Goal: Information Seeking & Learning: Learn about a topic

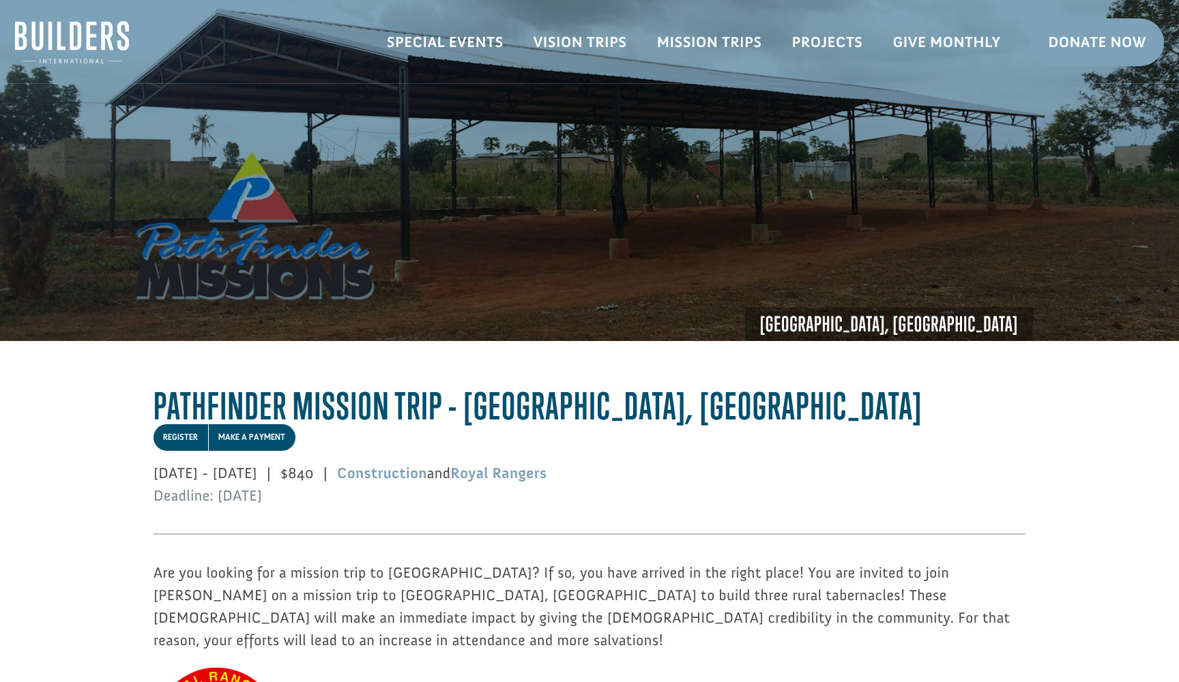
click at [285, 231] on div "Togo, Africa" at bounding box center [589, 257] width 887 height 168
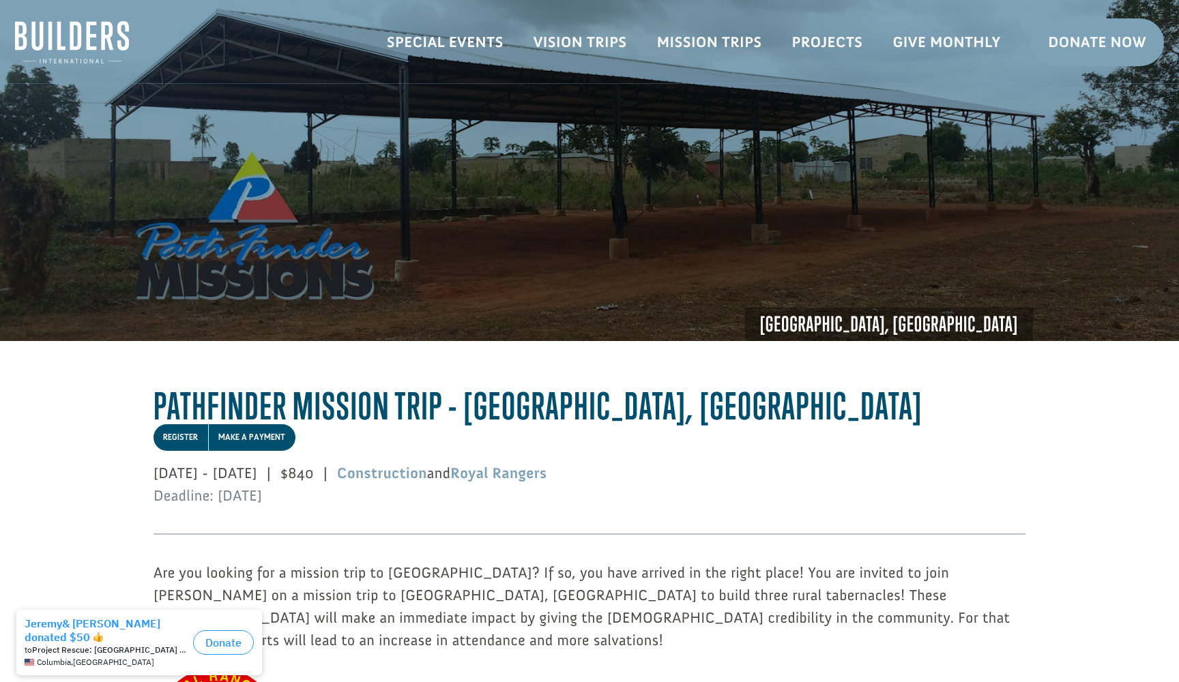
click at [261, 258] on div "Togo, Africa" at bounding box center [589, 257] width 887 height 168
click at [725, 45] on link "Mission Trips" at bounding box center [709, 43] width 135 height 40
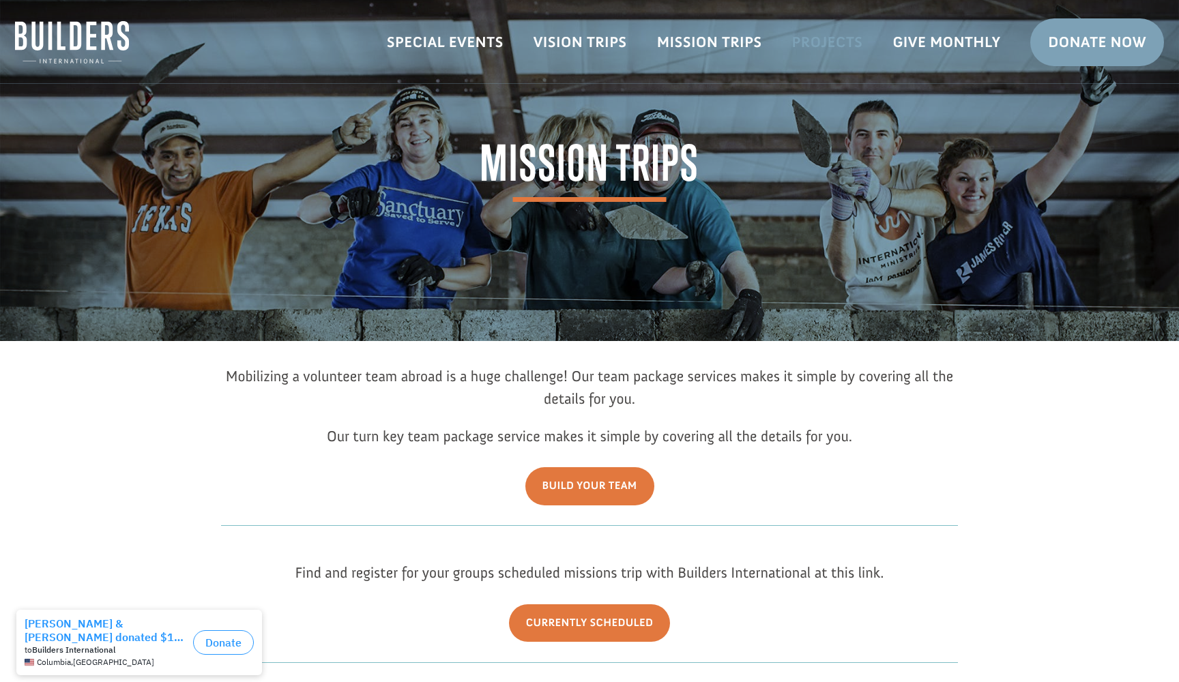
click at [811, 46] on link "Projects" at bounding box center [827, 43] width 101 height 40
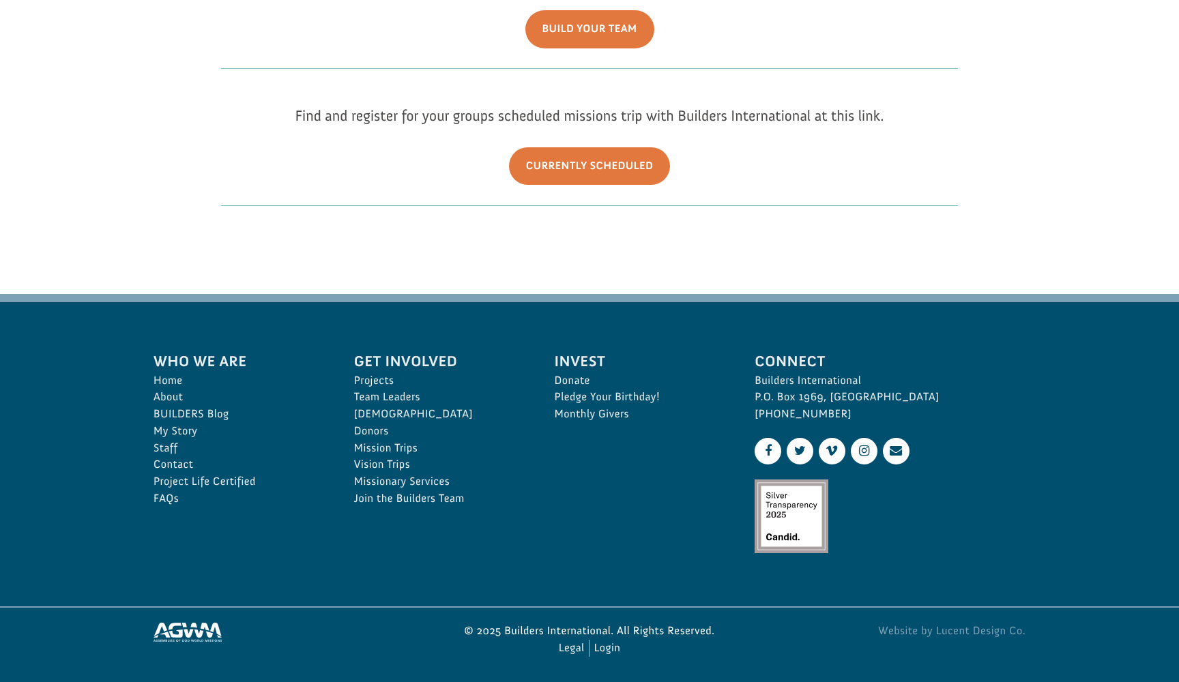
scroll to position [456, 0]
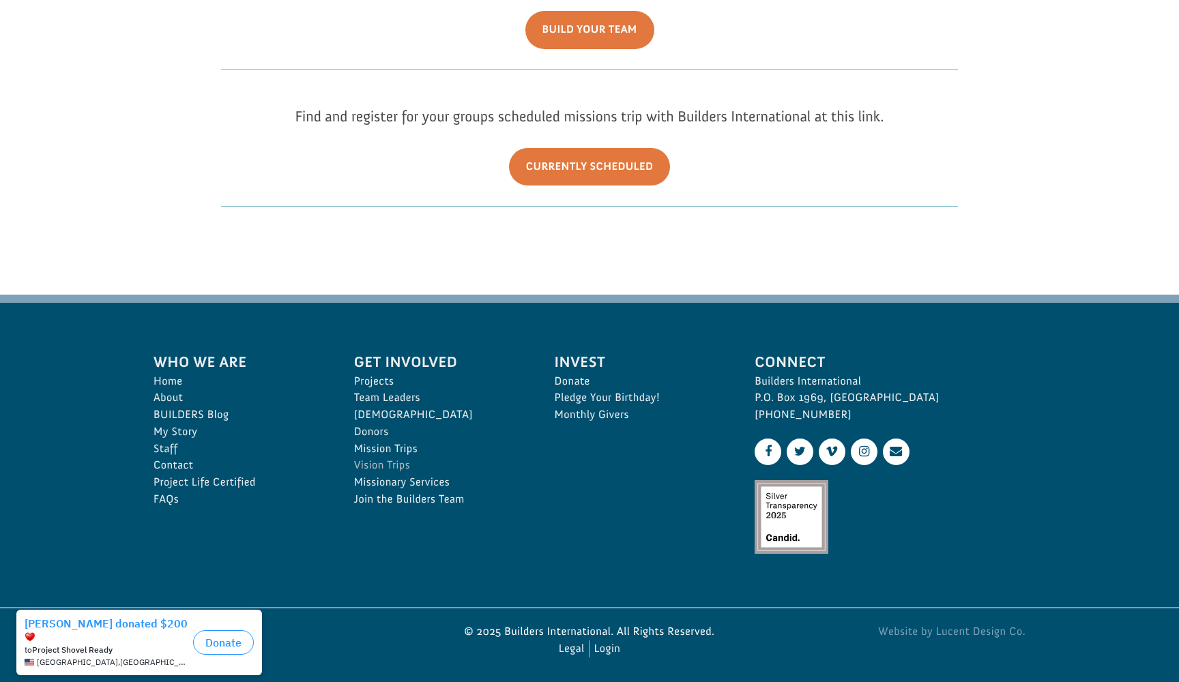
click at [398, 460] on link "Vision Trips" at bounding box center [439, 465] width 171 height 17
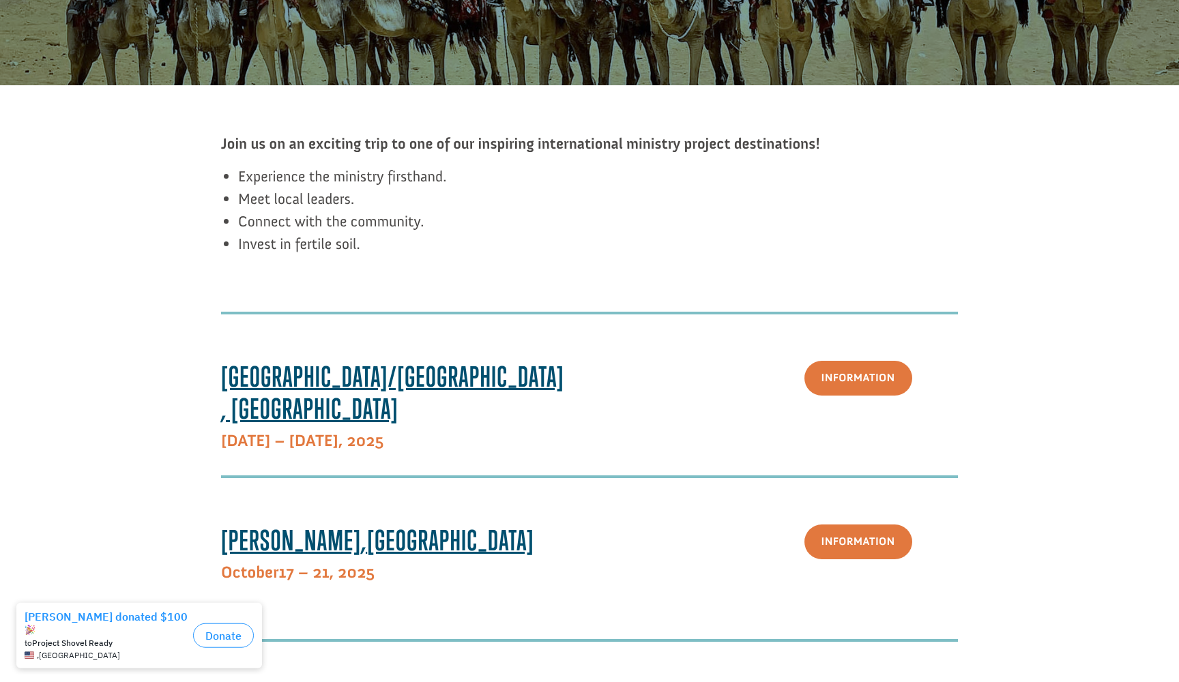
scroll to position [261, 0]
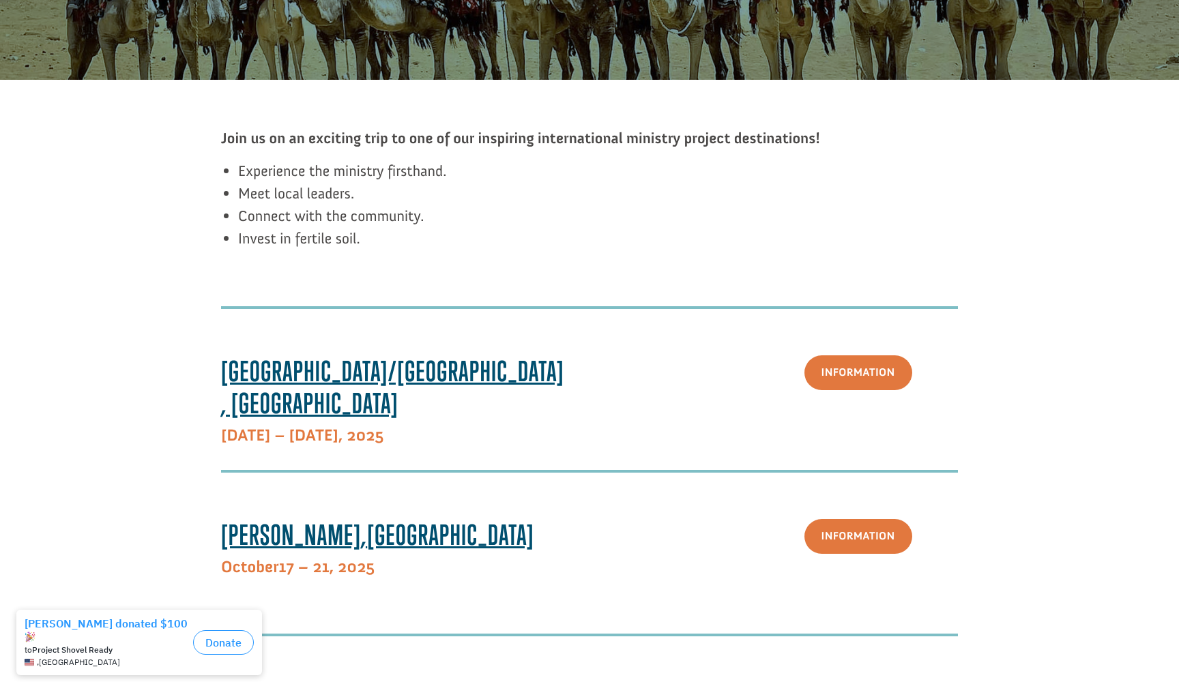
click at [370, 377] on span "Paris/Toulouse, France" at bounding box center [392, 387] width 343 height 65
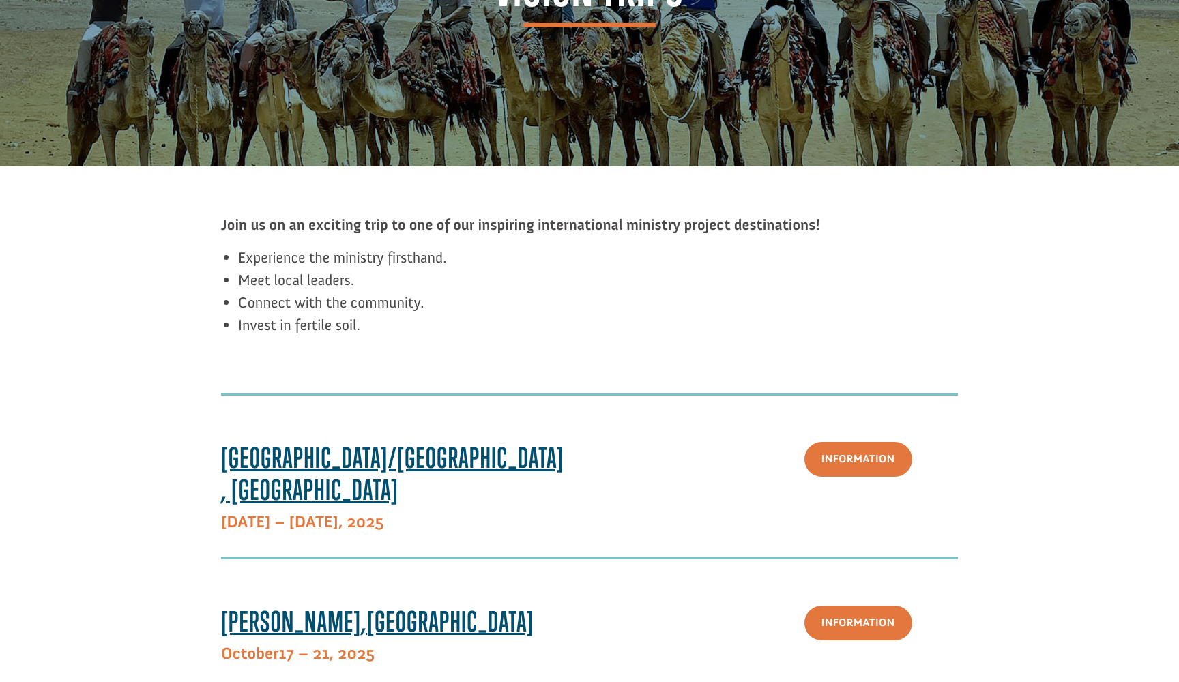
scroll to position [216, 0]
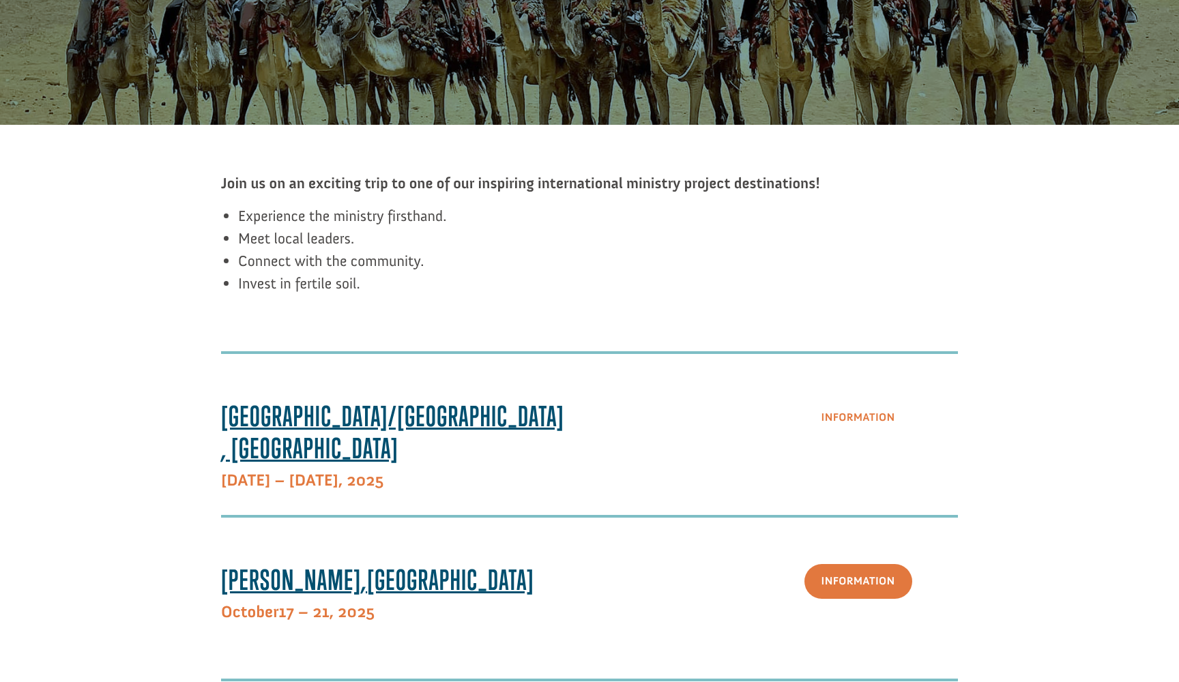
click at [833, 416] on link "Information" at bounding box center [858, 417] width 108 height 35
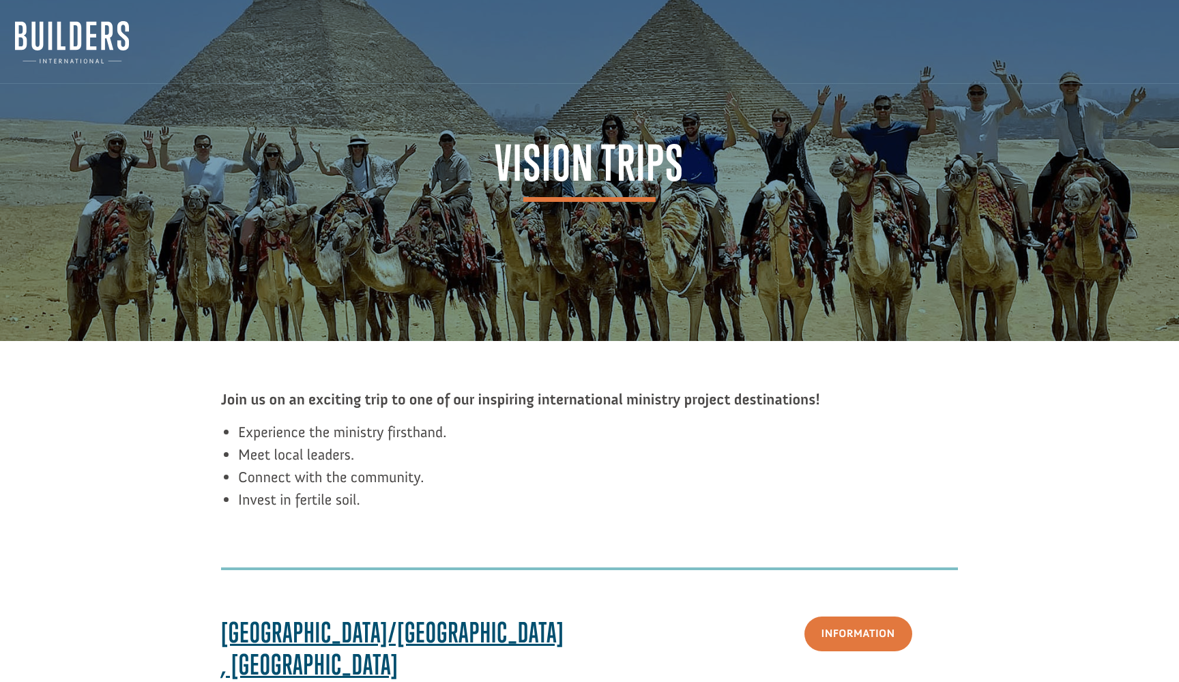
scroll to position [0, 0]
click at [100, 34] on img at bounding box center [72, 42] width 114 height 42
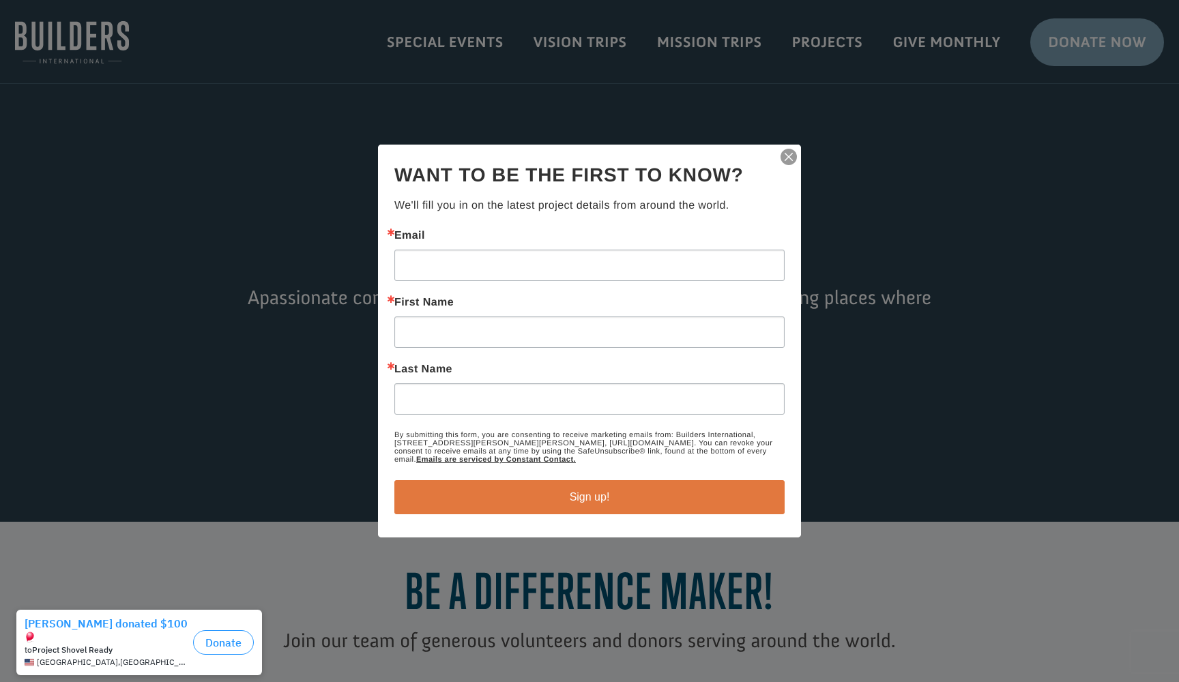
click at [696, 243] on div "Email" at bounding box center [589, 256] width 390 height 50
click at [788, 158] on img "button" at bounding box center [788, 156] width 19 height 19
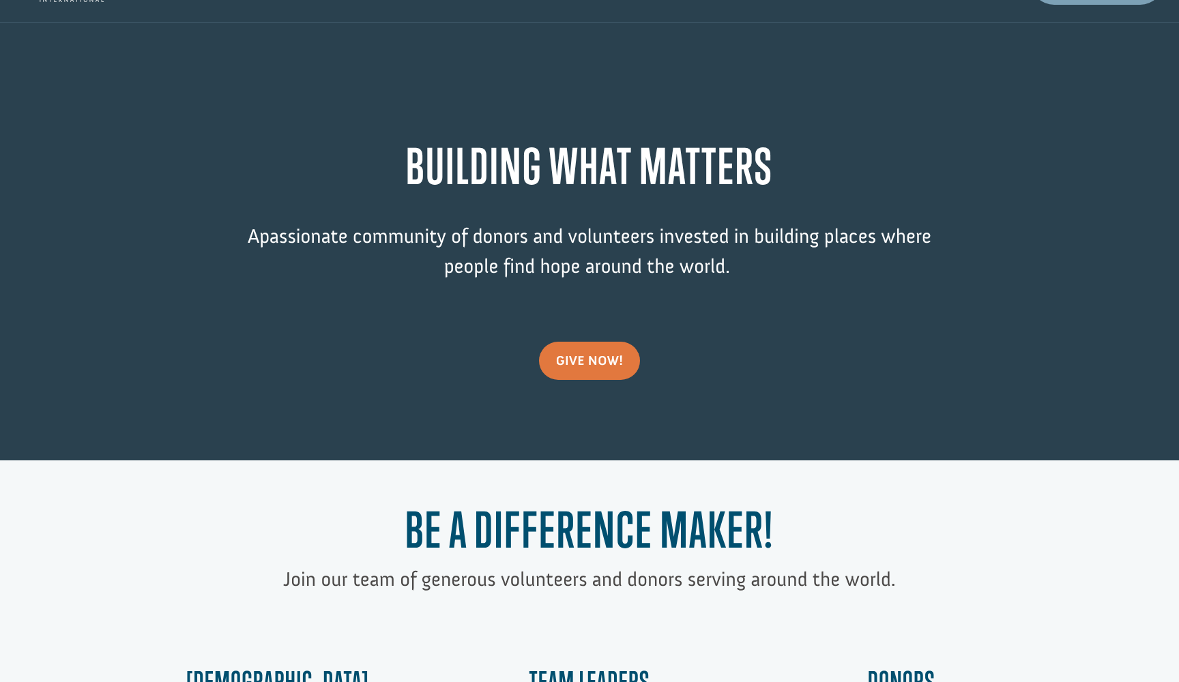
scroll to position [63, 0]
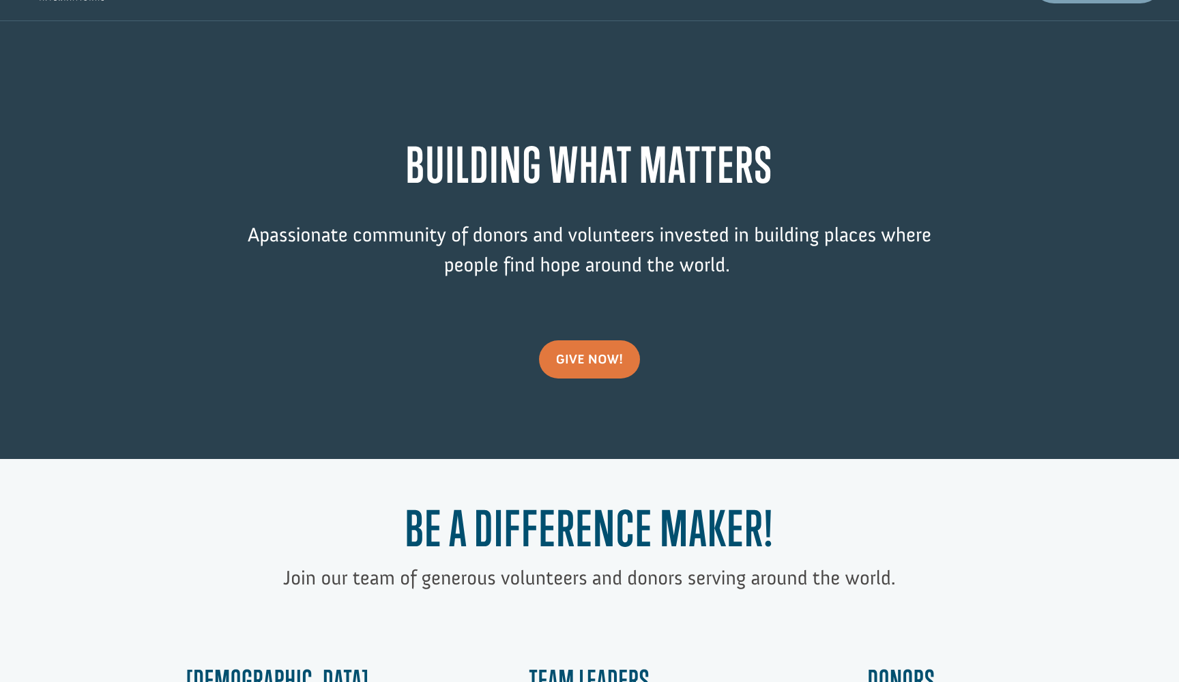
click at [706, 234] on p "A passionate community of donors and volunteers invested in building places whe…" at bounding box center [589, 260] width 737 height 80
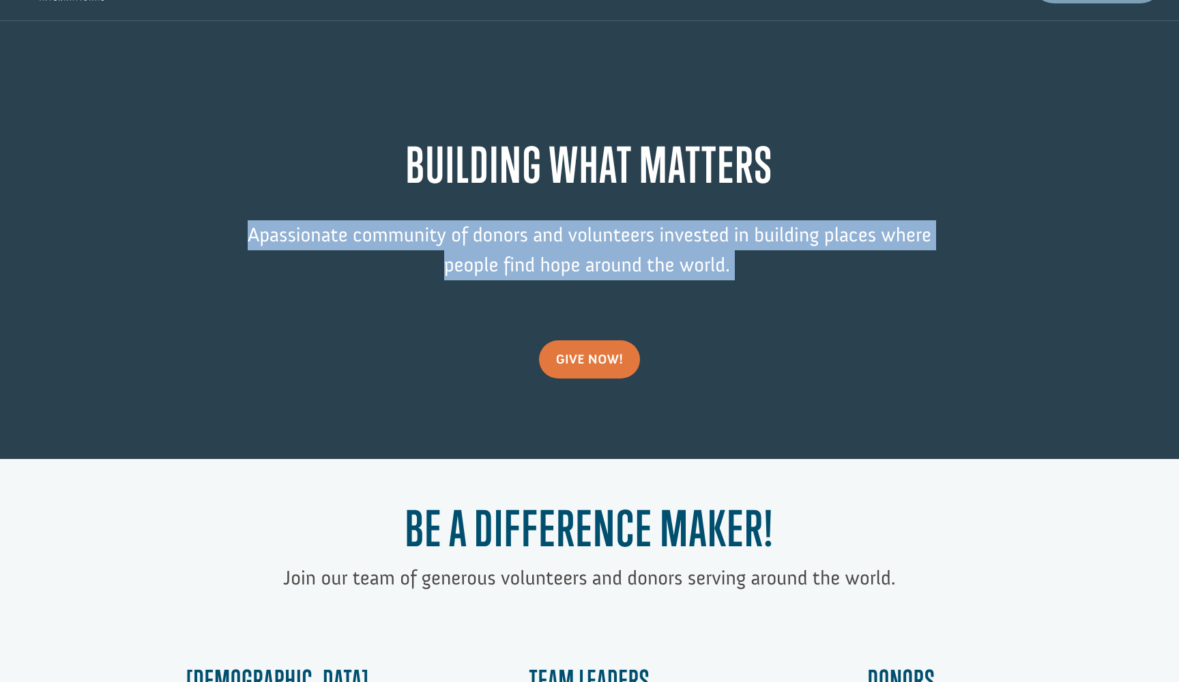
click at [706, 234] on p "A passionate community of donors and volunteers invested in building places whe…" at bounding box center [589, 260] width 737 height 80
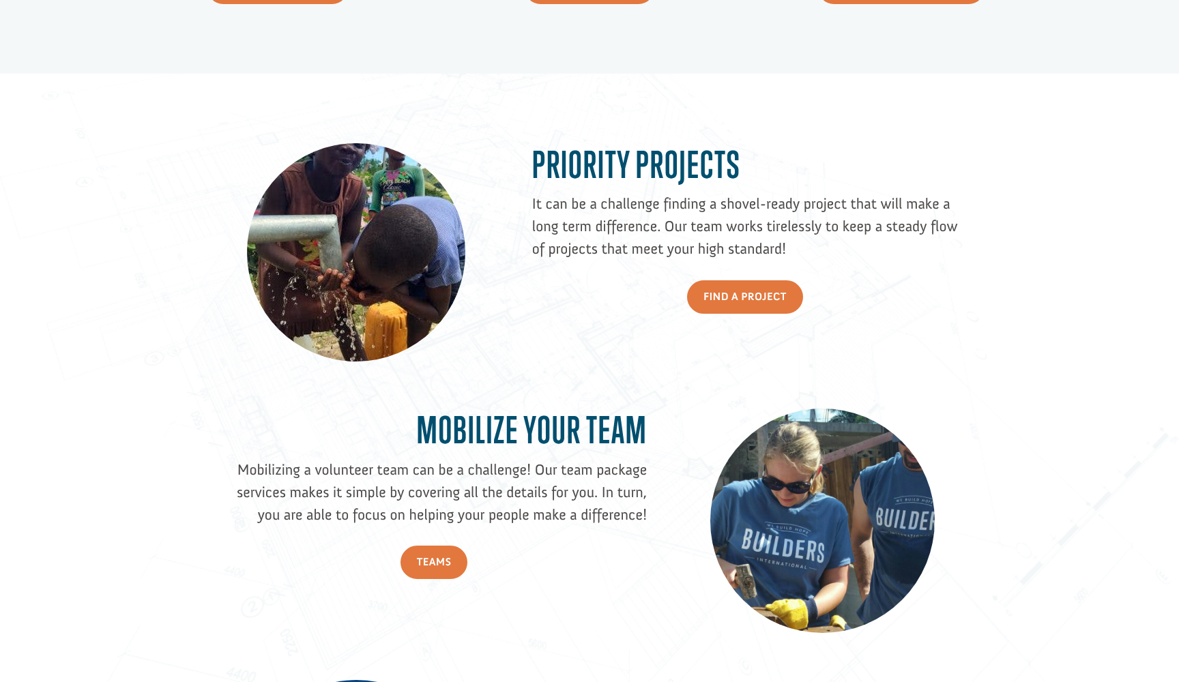
scroll to position [1007, 0]
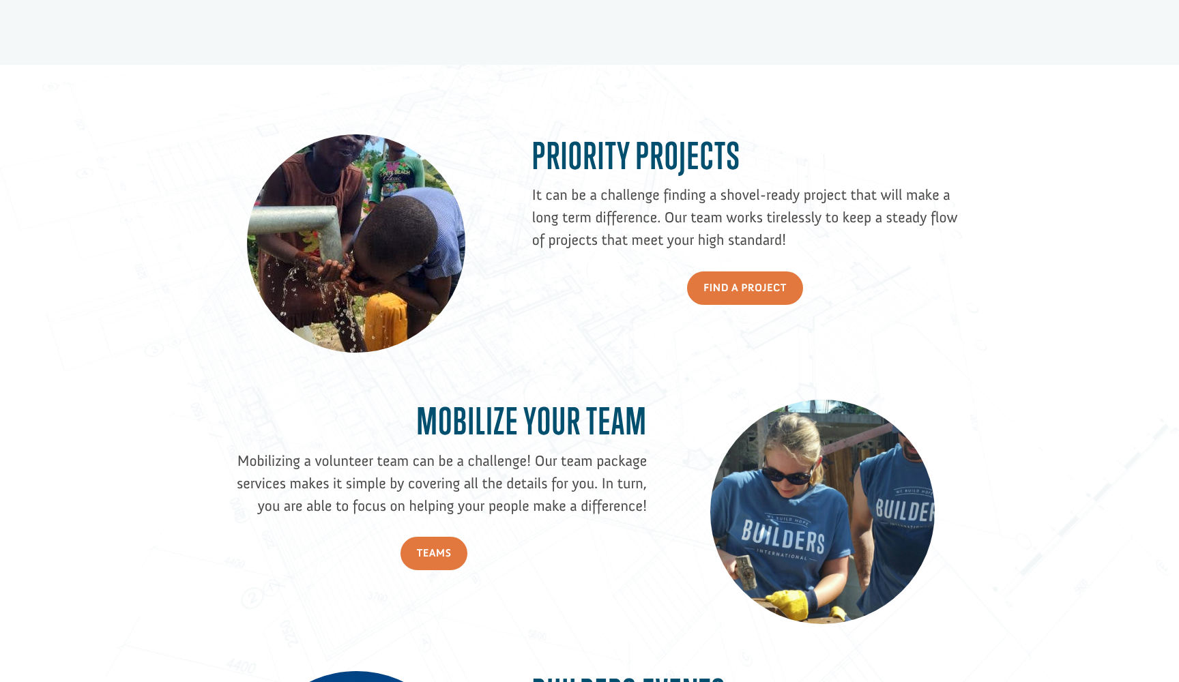
click at [695, 203] on p "It can be a challenge finding a shovel-ready project that will make a long term…" at bounding box center [745, 217] width 426 height 68
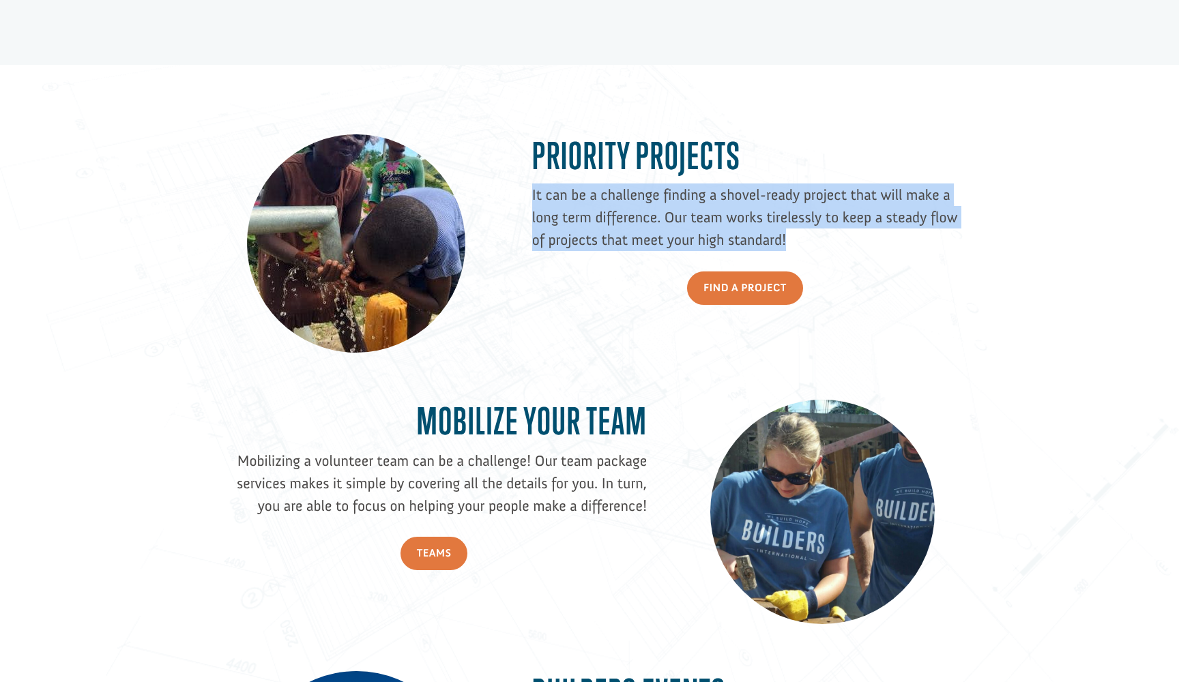
click at [695, 203] on p "It can be a challenge finding a shovel-ready project that will make a long term…" at bounding box center [745, 217] width 426 height 68
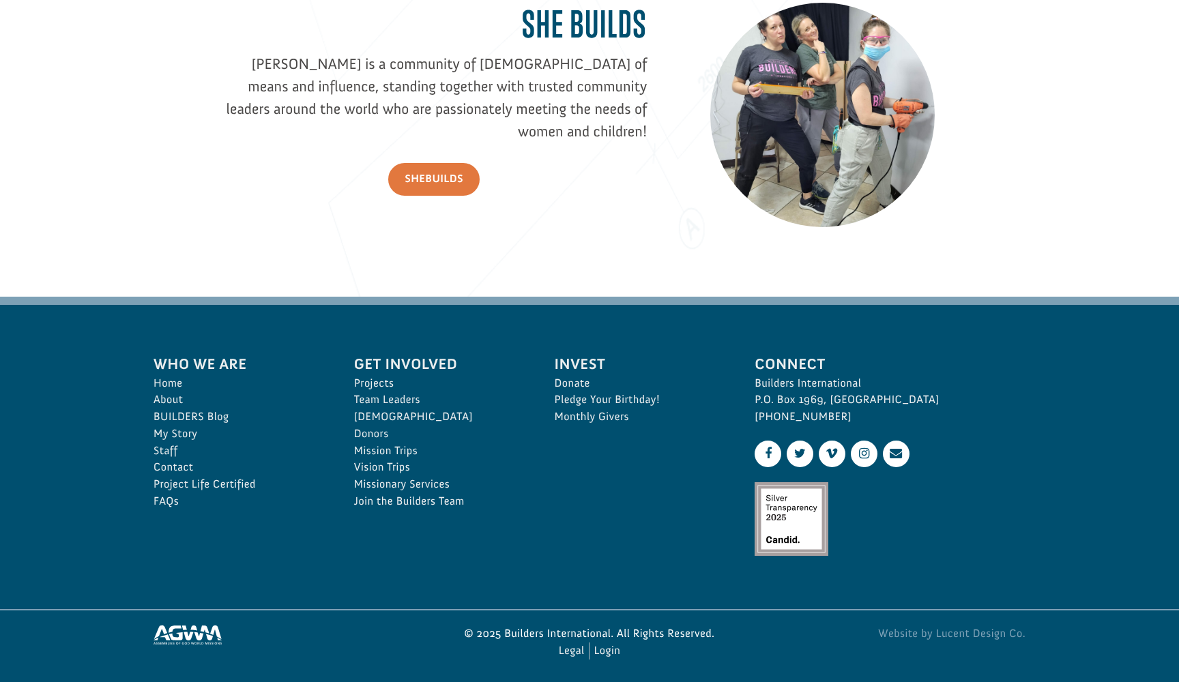
scroll to position [1938, 0]
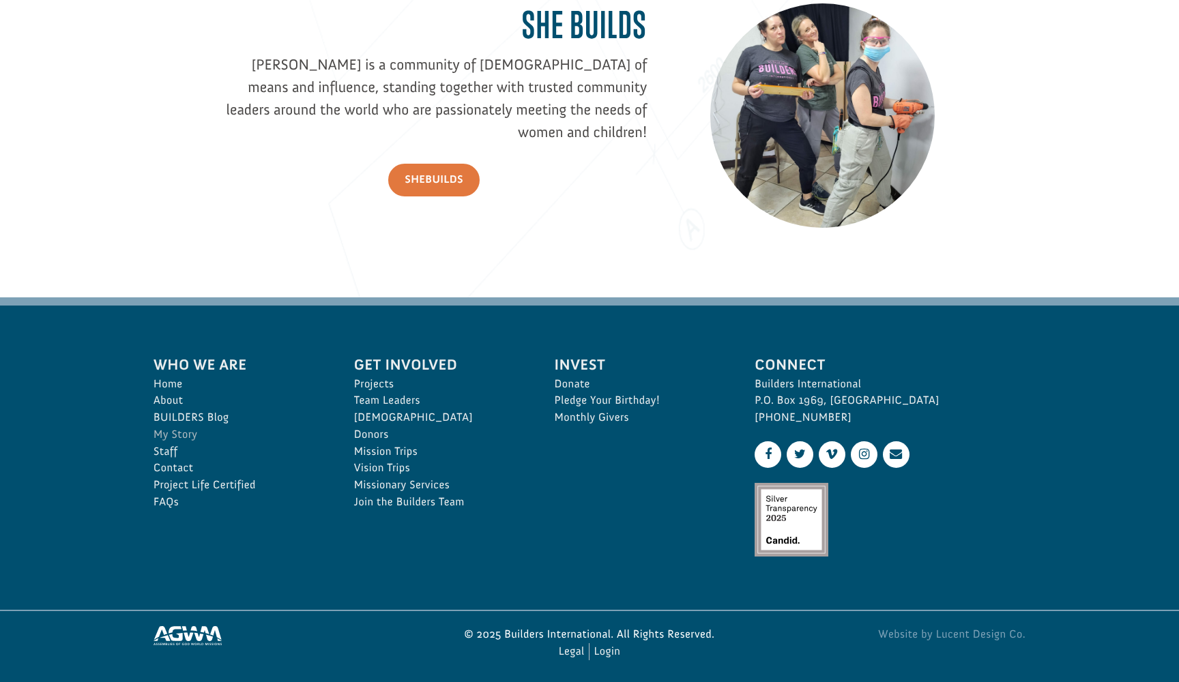
click at [186, 434] on link "My Story" at bounding box center [238, 434] width 171 height 17
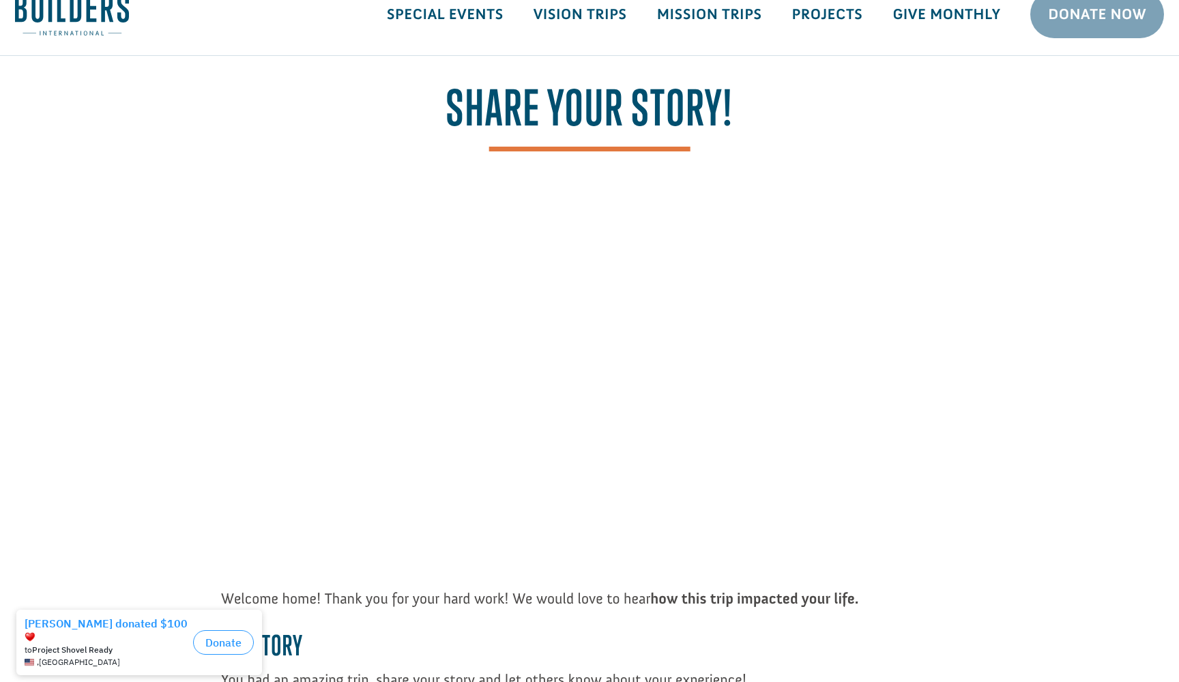
scroll to position [27, 0]
